Goal: Task Accomplishment & Management: Use online tool/utility

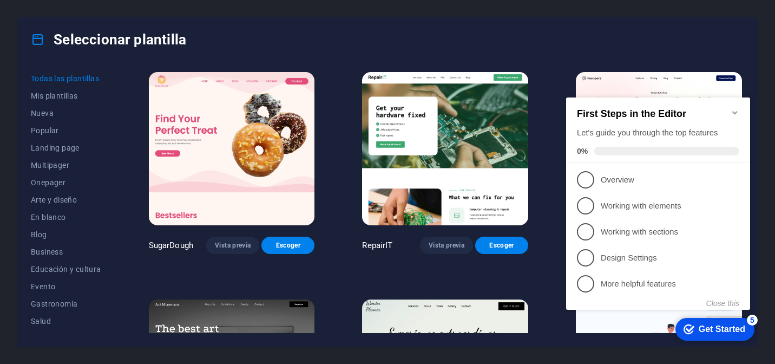
click at [735, 109] on icon "Minimize checklist" at bounding box center [735, 112] width 9 height 9
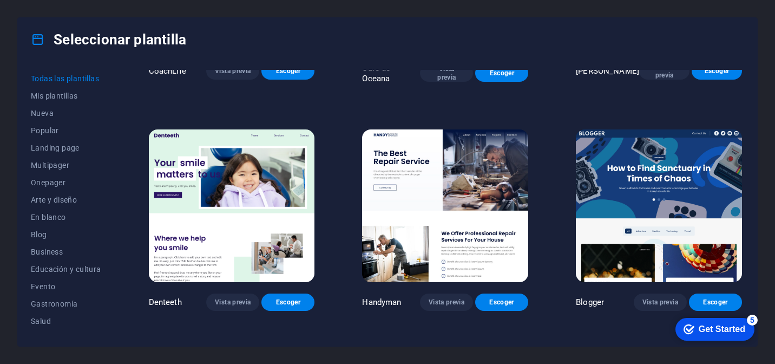
scroll to position [2920, 0]
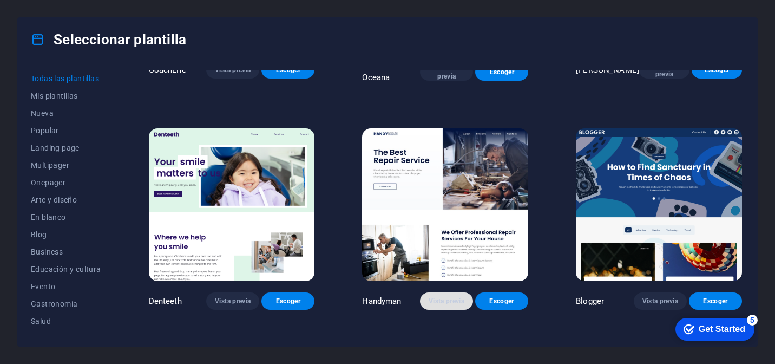
click at [441, 297] on span "Vista previa" at bounding box center [447, 301] width 36 height 9
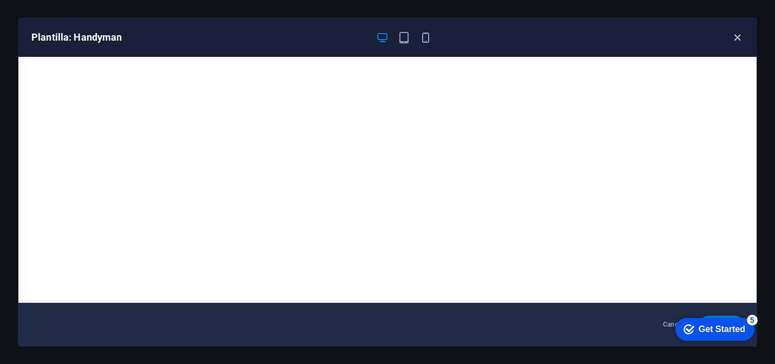
click at [738, 39] on icon "button" at bounding box center [738, 37] width 12 height 12
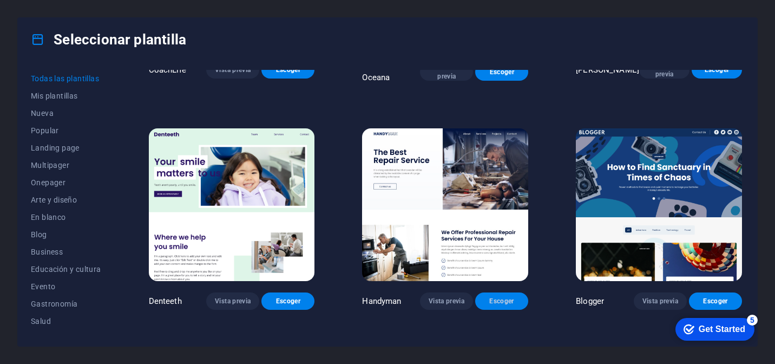
click at [497, 297] on span "Escoger" at bounding box center [502, 301] width 36 height 9
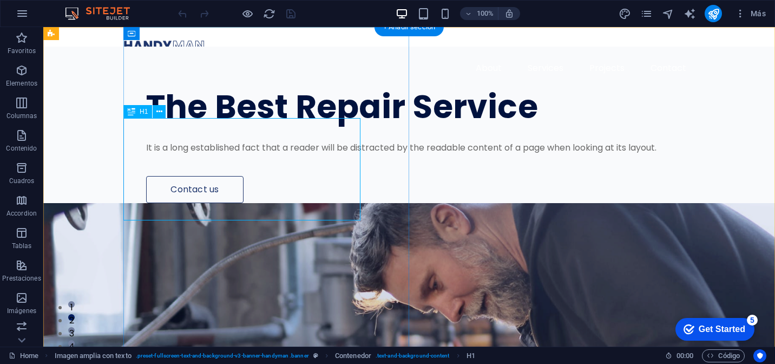
click at [197, 124] on div "The Best Repair Service" at bounding box center [425, 107] width 558 height 34
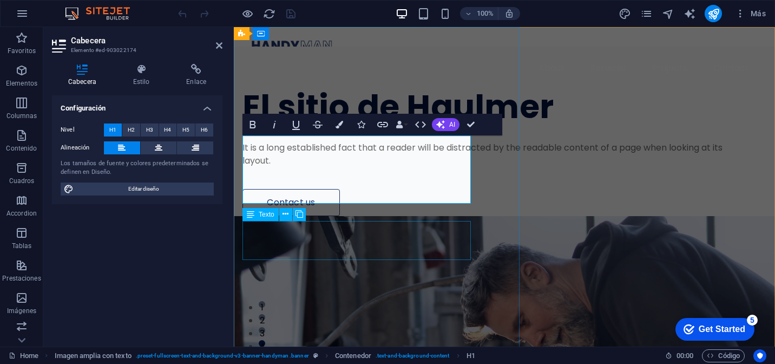
click at [422, 167] on div "It is a long established fact that a reader will be distracted by the readable …" at bounding box center [485, 154] width 484 height 26
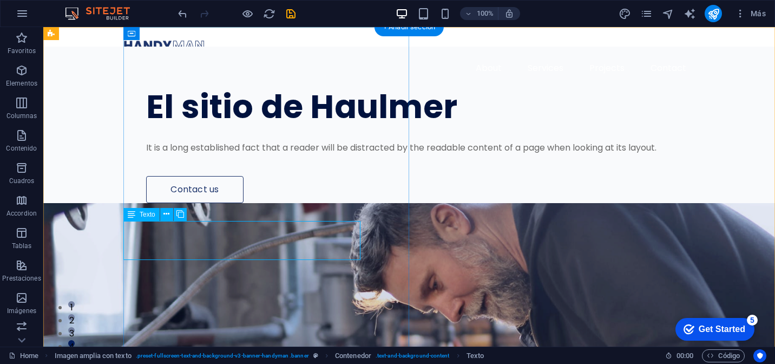
click at [291, 154] on div "It is a long established fact that a reader will be distracted by the readable …" at bounding box center [425, 147] width 558 height 13
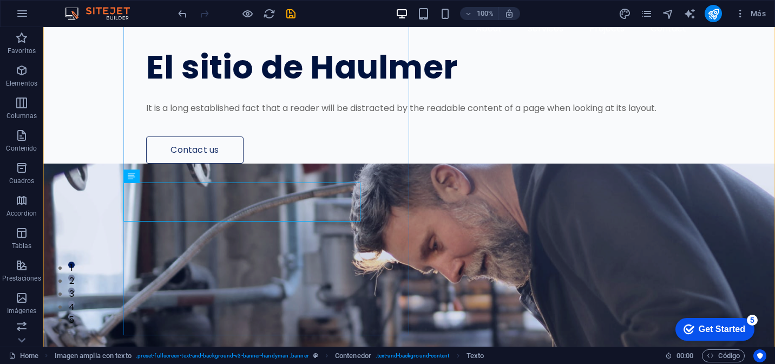
scroll to position [43, 0]
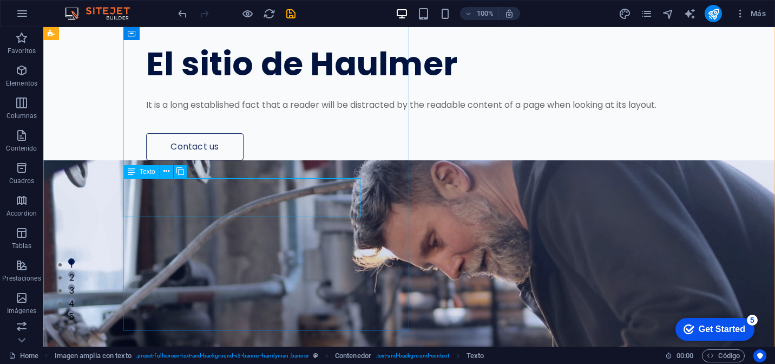
click at [273, 112] on div "It is a long established fact that a reader will be distracted by the readable …" at bounding box center [425, 105] width 558 height 13
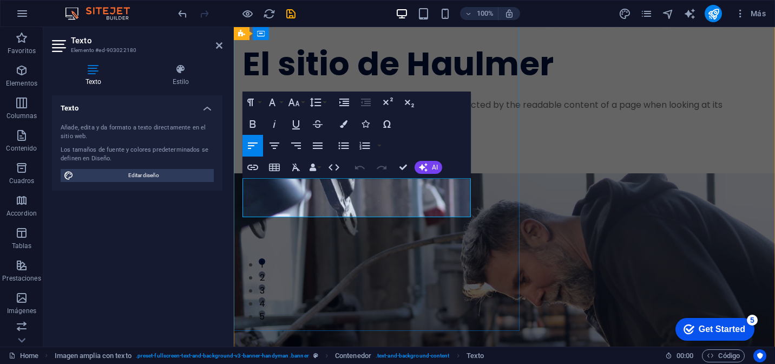
click at [273, 125] on p "It is a long established fact that a reader will be distracted by the readable …" at bounding box center [485, 112] width 484 height 26
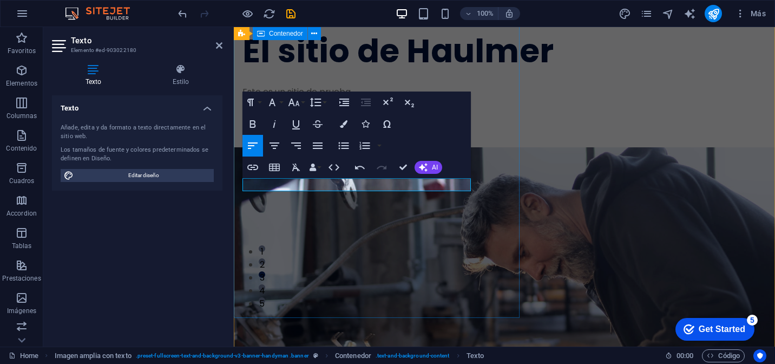
click at [444, 147] on div "El sitio de Haulmer Este es un sitio de prueba. Contact us" at bounding box center [505, 69] width 542 height 157
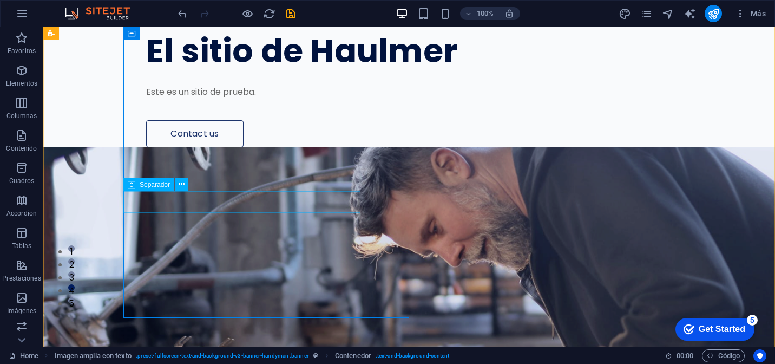
scroll to position [74, 0]
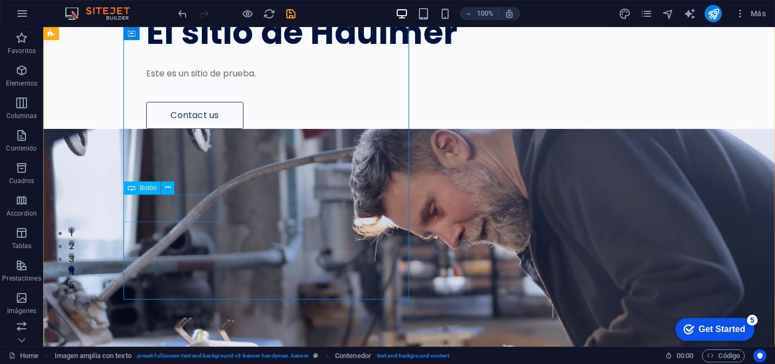
click at [180, 129] on div "Contact us" at bounding box center [425, 115] width 558 height 27
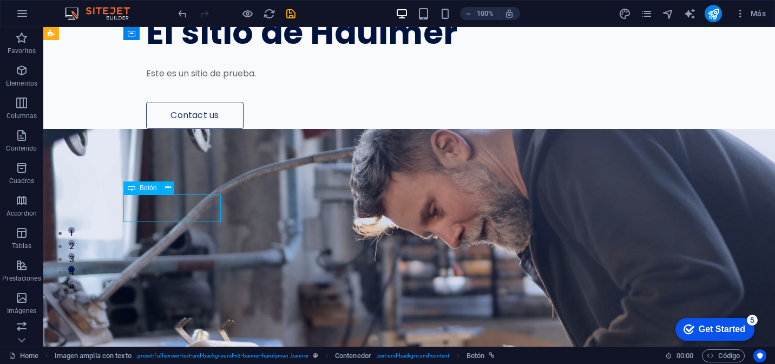
click at [180, 129] on div "Contact us" at bounding box center [425, 115] width 558 height 27
select select "px"
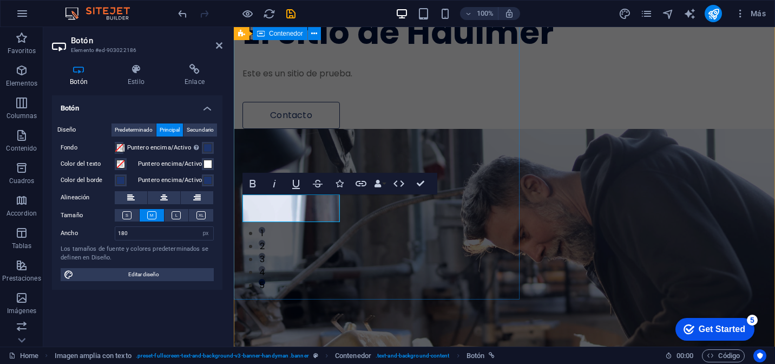
click at [397, 129] on div "El sitio de Haulmer Este es un sitio de prueba. Contacto" at bounding box center [505, 50] width 542 height 157
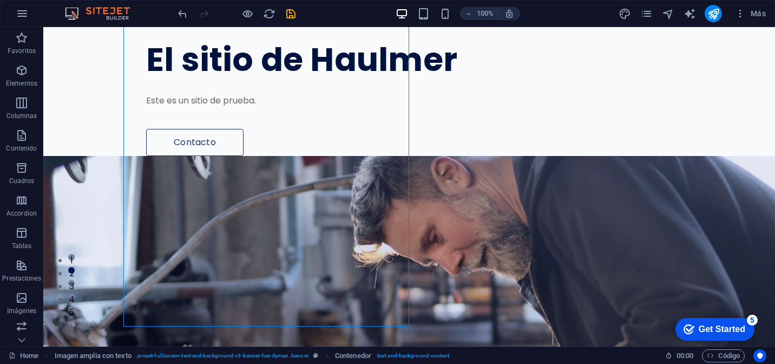
scroll to position [0, 0]
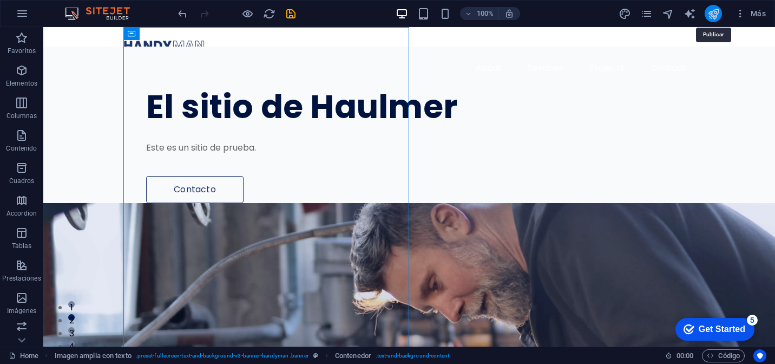
click at [715, 17] on icon "publish" at bounding box center [714, 14] width 12 height 12
